Goal: Task Accomplishment & Management: Manage account settings

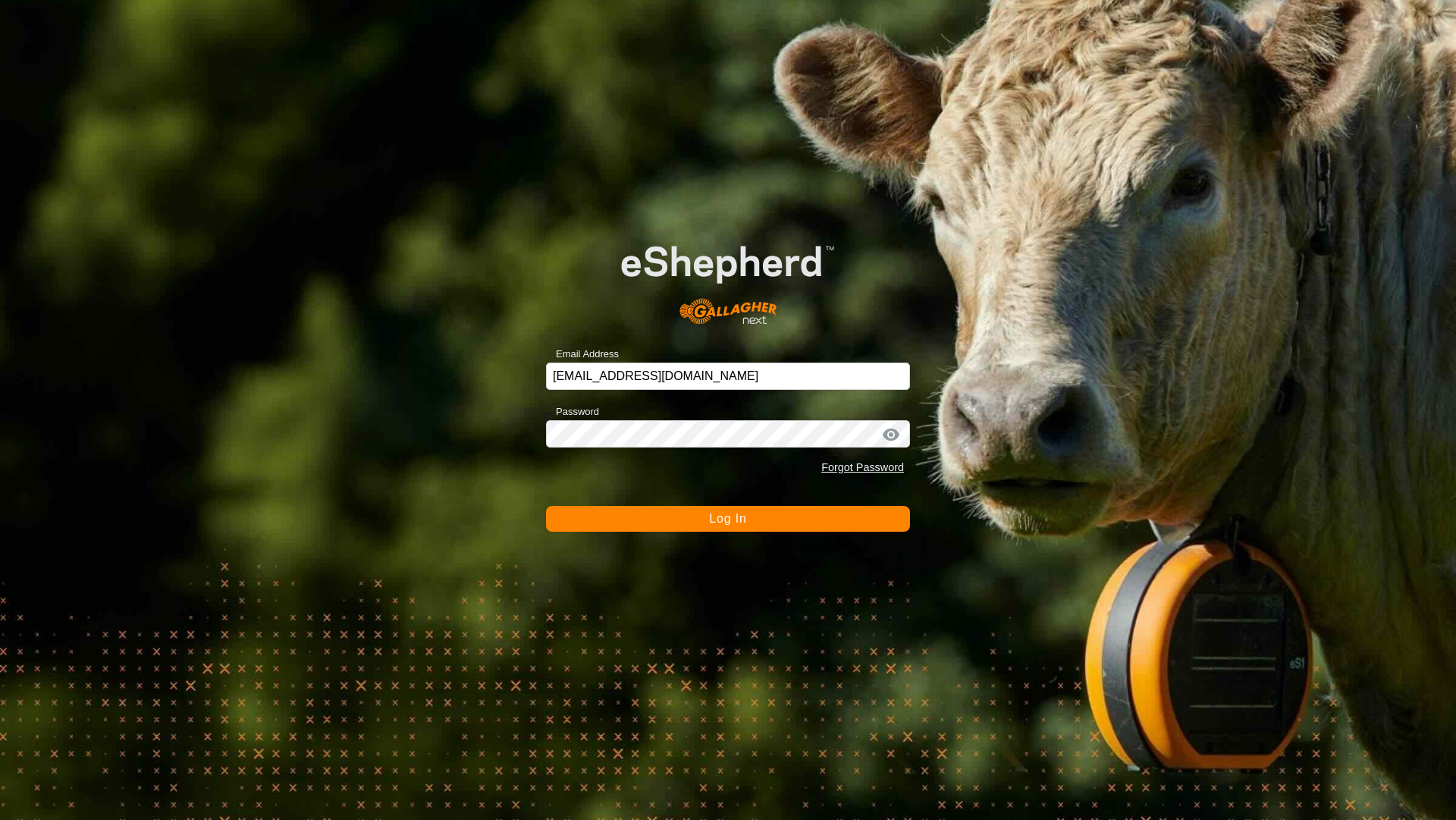
click at [774, 517] on button "Log In" at bounding box center [728, 518] width 364 height 26
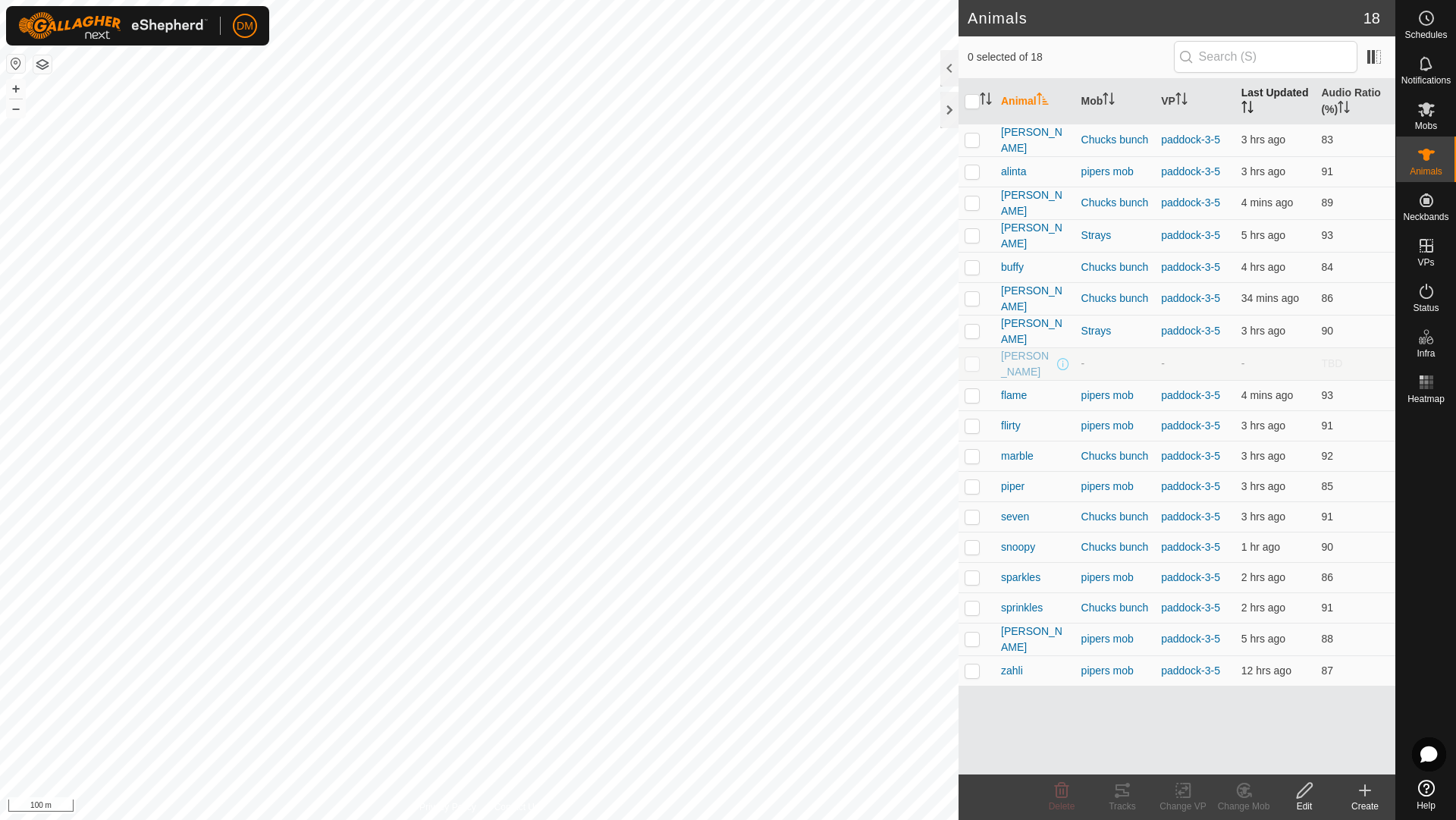
click at [1260, 95] on th "Last Updated" at bounding box center [1276, 102] width 81 height 46
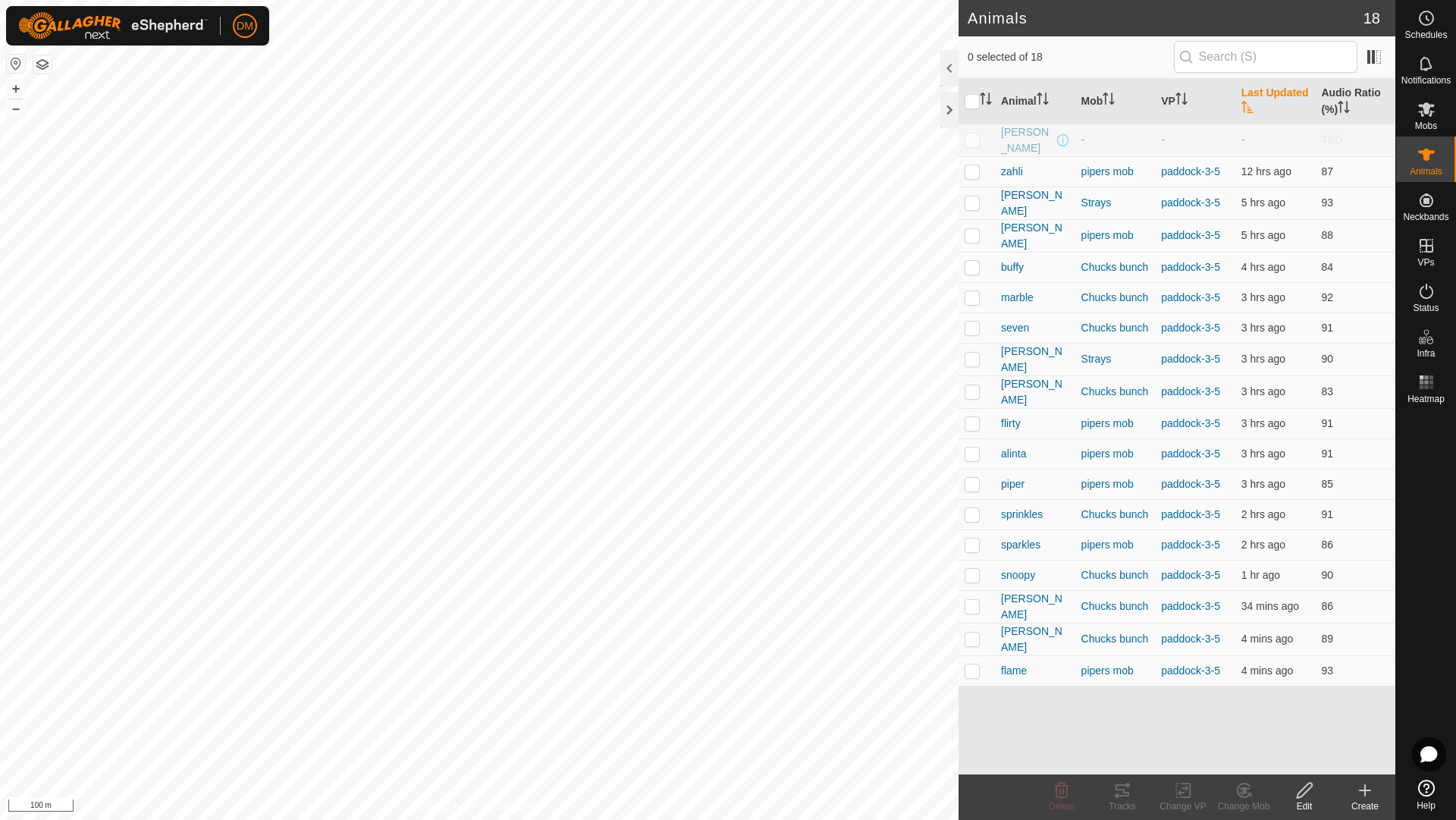
click at [1253, 99] on th "Last Updated" at bounding box center [1276, 102] width 81 height 46
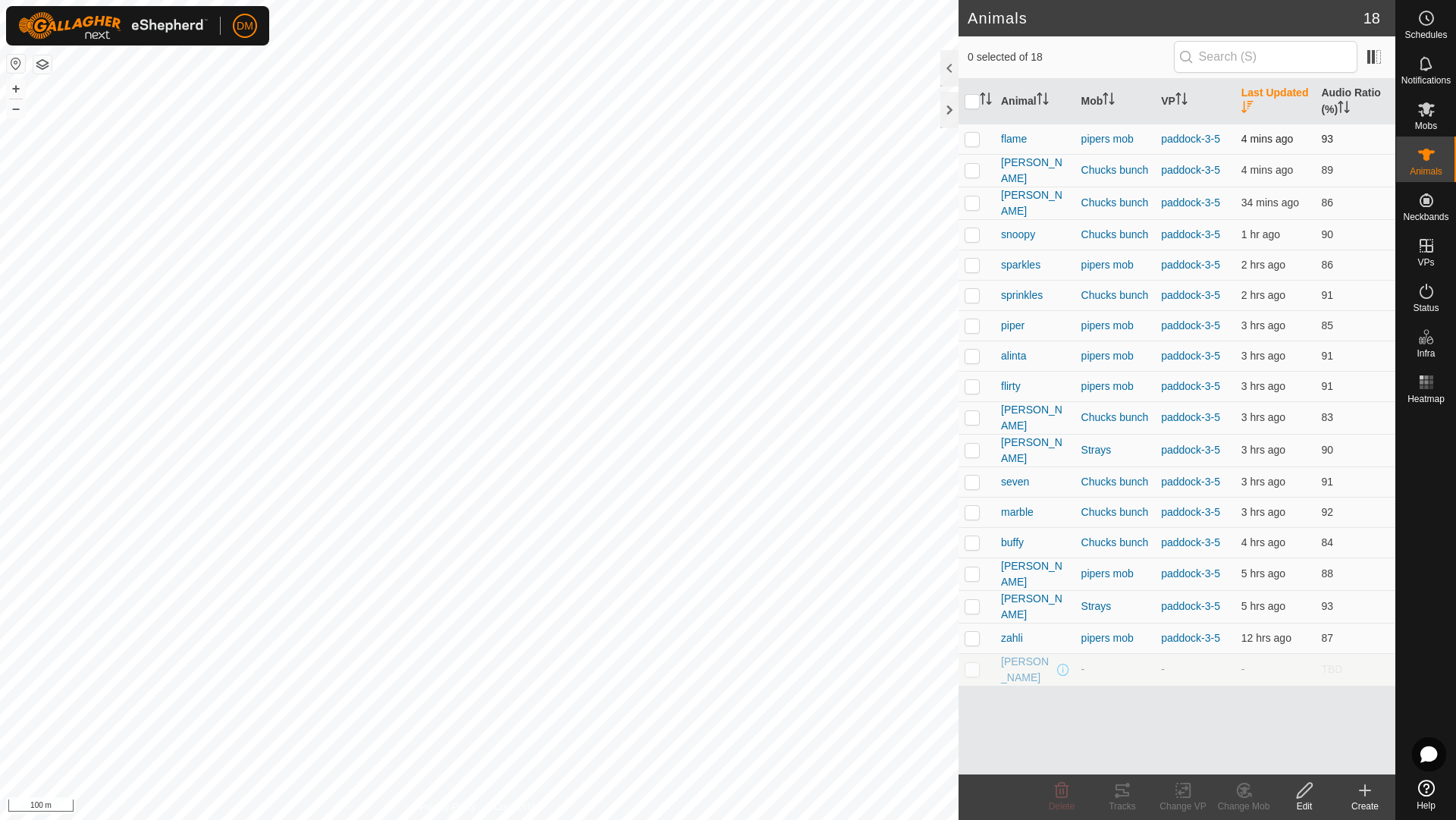
click at [977, 144] on p-checkbox at bounding box center [973, 139] width 15 height 12
click at [977, 140] on p-checkbox at bounding box center [973, 139] width 15 height 12
checkbox input "false"
click at [969, 168] on p-checkbox at bounding box center [973, 170] width 15 height 12
click at [970, 167] on p-checkbox at bounding box center [973, 170] width 15 height 12
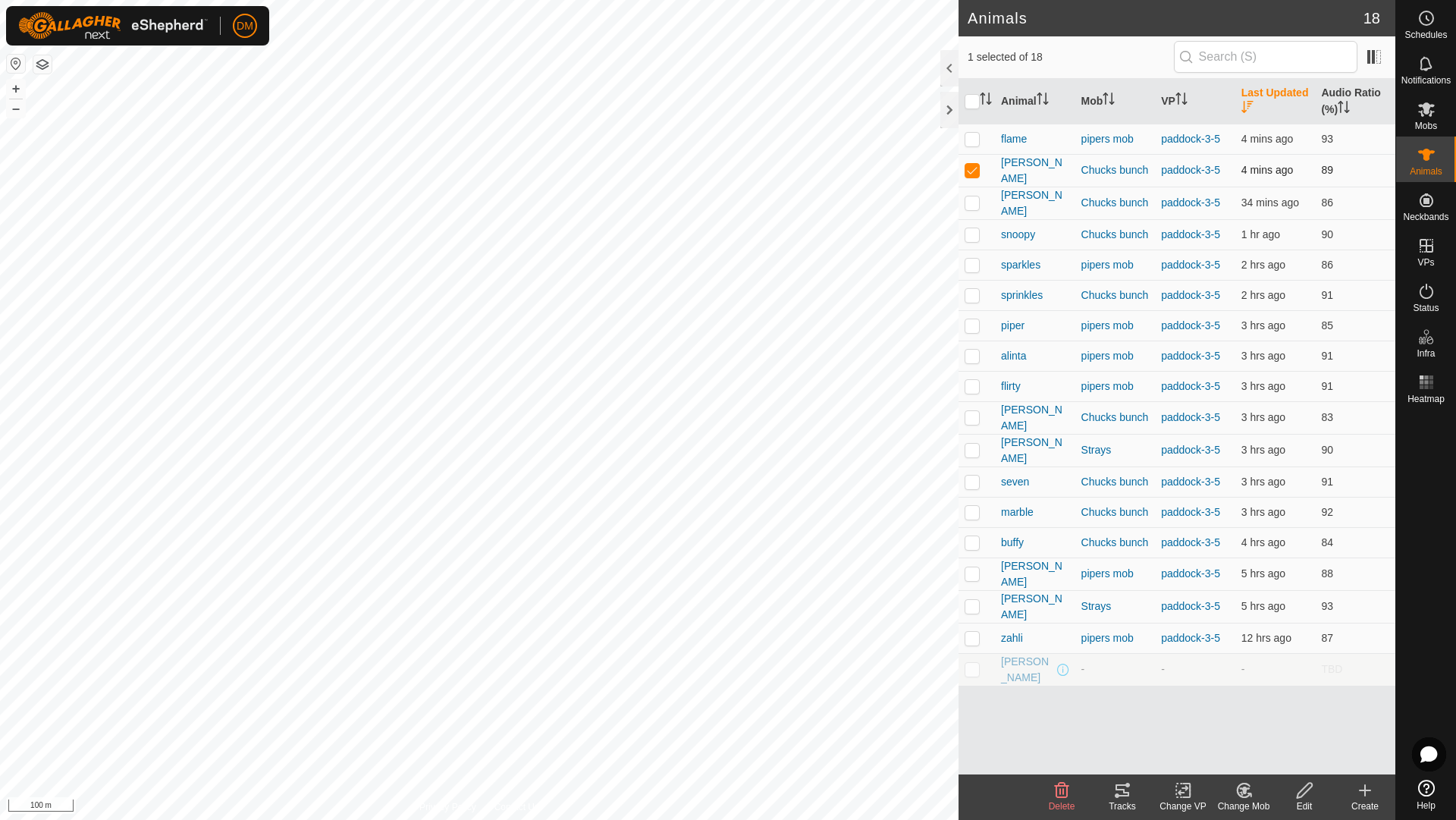
checkbox input "false"
click at [973, 199] on p-checkbox at bounding box center [973, 202] width 15 height 12
click at [972, 198] on p-checkbox at bounding box center [973, 202] width 15 height 12
checkbox input "false"
click at [973, 600] on p-checkbox at bounding box center [973, 606] width 15 height 12
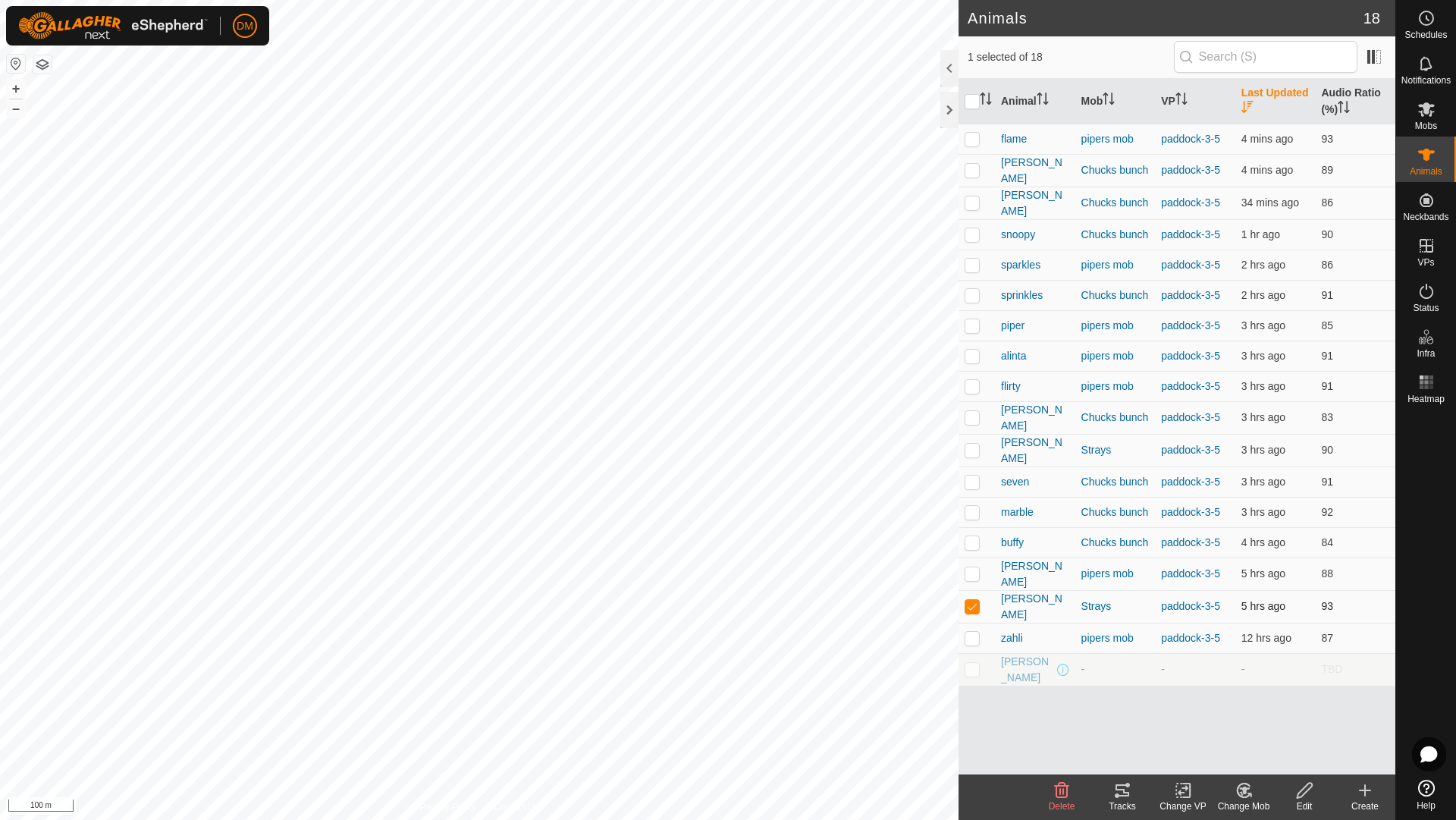
click at [974, 600] on p-checkbox at bounding box center [973, 606] width 15 height 12
checkbox input "false"
